Goal: Information Seeking & Learning: Learn about a topic

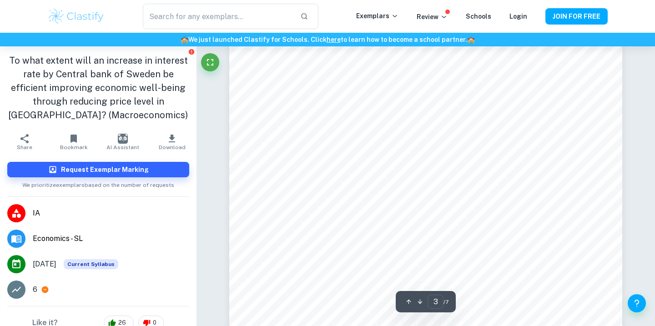
scroll to position [1175, 0]
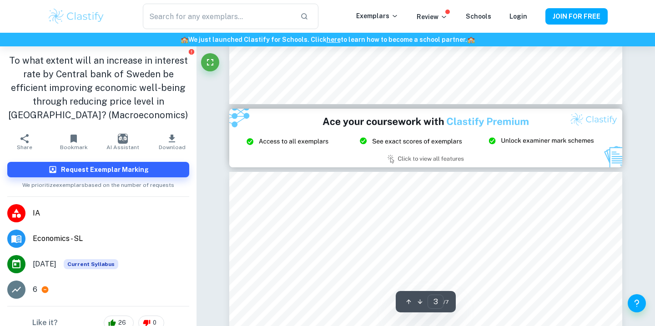
type input "2"
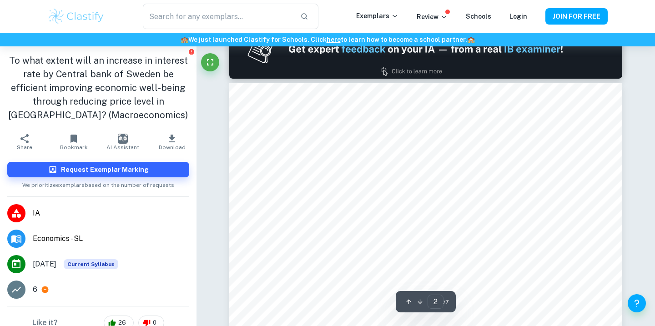
scroll to position [531, 0]
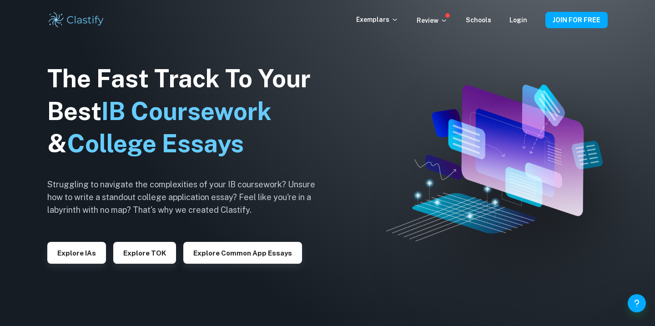
click at [74, 240] on div "Explore IAs" at bounding box center [76, 249] width 59 height 29
click at [80, 249] on button "Explore IAs" at bounding box center [76, 253] width 59 height 22
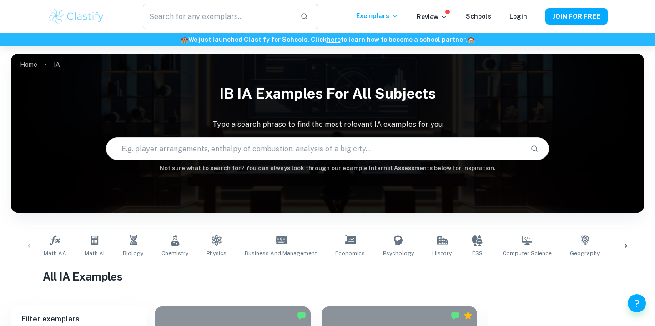
click at [237, 152] on input "text" at bounding box center [314, 148] width 416 height 25
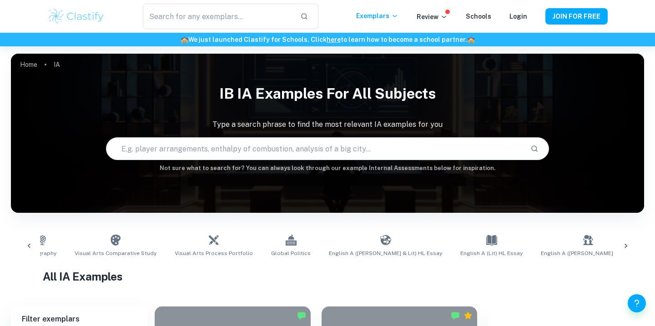
scroll to position [0, 650]
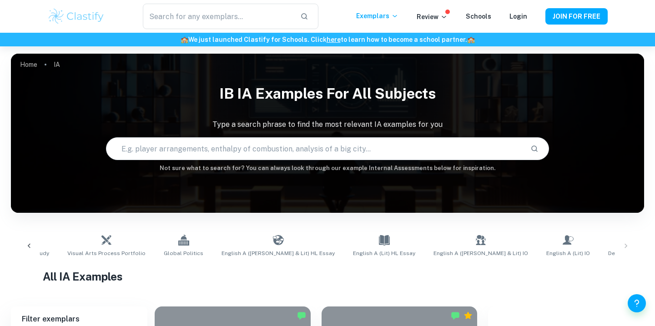
click at [628, 244] on div "Math AA Math AI Biology Chemistry Physics Business and Management Economics Psy…" at bounding box center [327, 246] width 618 height 30
click at [625, 243] on div "Math AA Math AI Biology Chemistry Physics Business and Management Economics Psy…" at bounding box center [327, 246] width 618 height 30
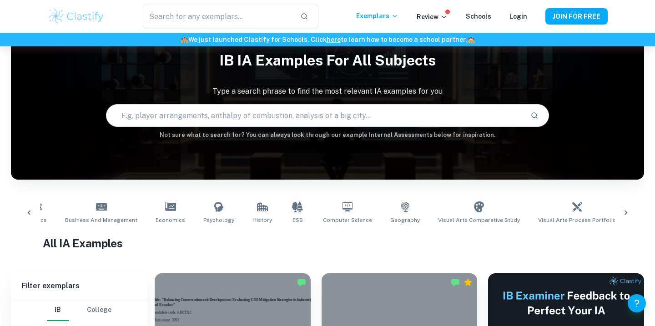
scroll to position [0, 177]
click at [167, 205] on icon at bounding box center [172, 206] width 11 height 9
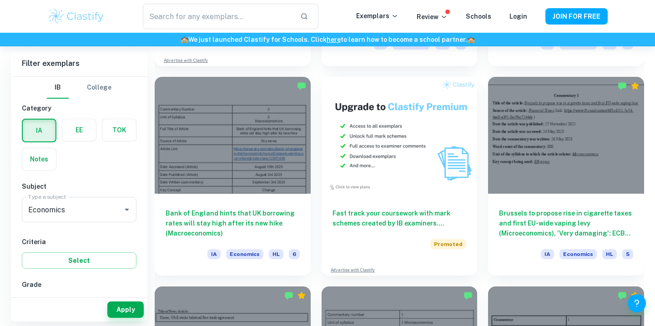
scroll to position [1698, 0]
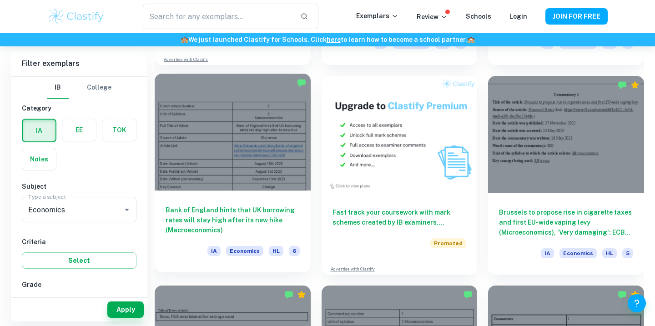
click at [187, 240] on div "Bank of England hints that UK borrowing rates will stay high after its new hike…" at bounding box center [233, 232] width 156 height 82
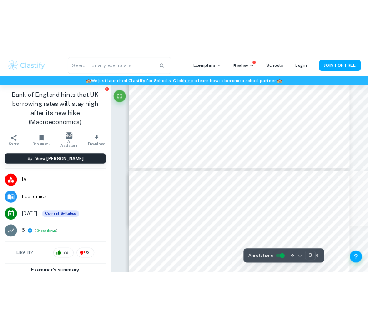
scroll to position [1423, 0]
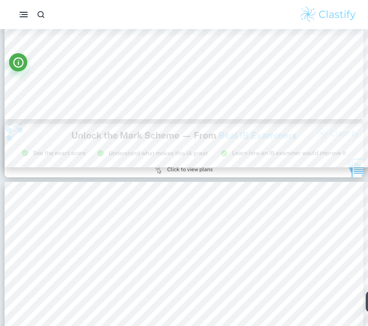
type input "2"
